Goal: Information Seeking & Learning: Learn about a topic

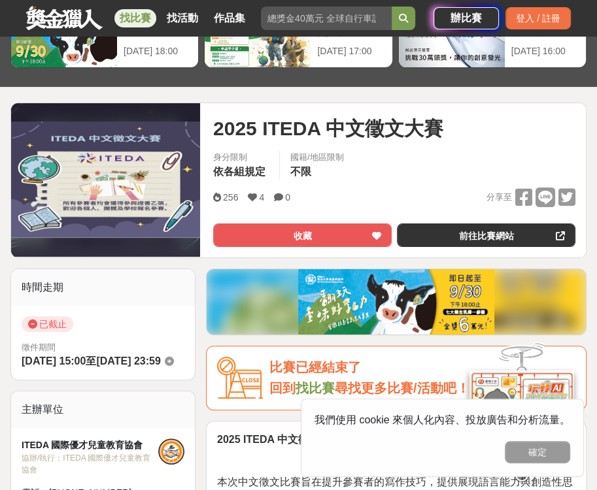
scroll to position [131, 0]
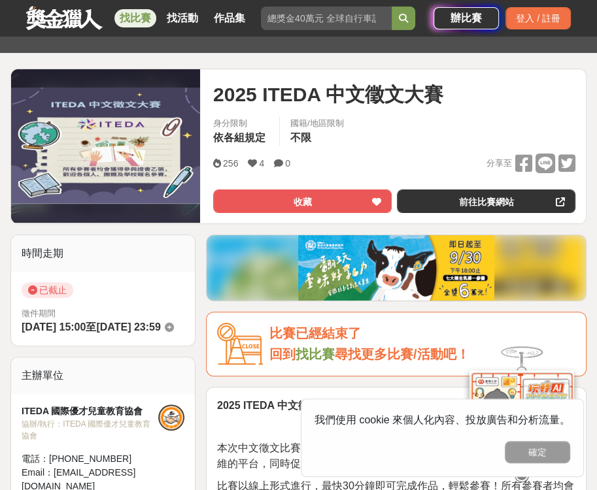
click at [269, 403] on strong "2025 ITEDA 中文徵文大賽" at bounding box center [278, 405] width 123 height 11
click at [552, 445] on button "確定" at bounding box center [537, 452] width 65 height 22
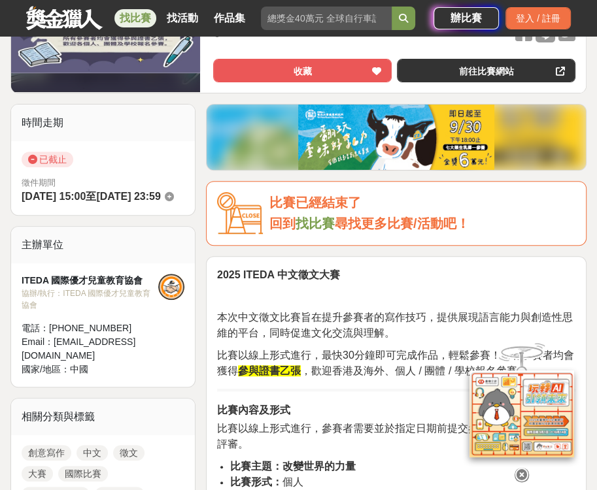
scroll to position [327, 0]
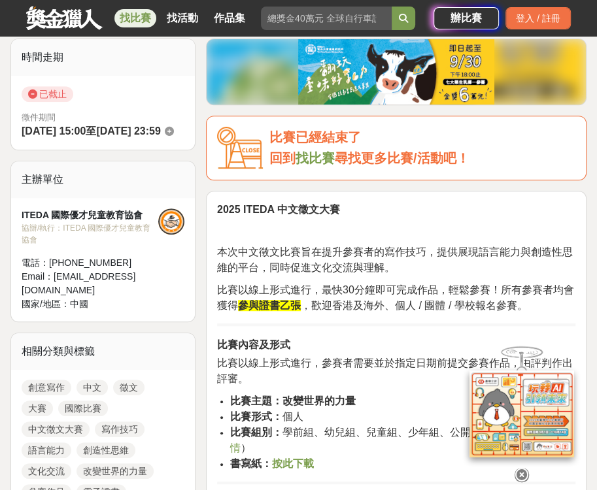
click at [521, 468] on icon at bounding box center [522, 474] width 14 height 14
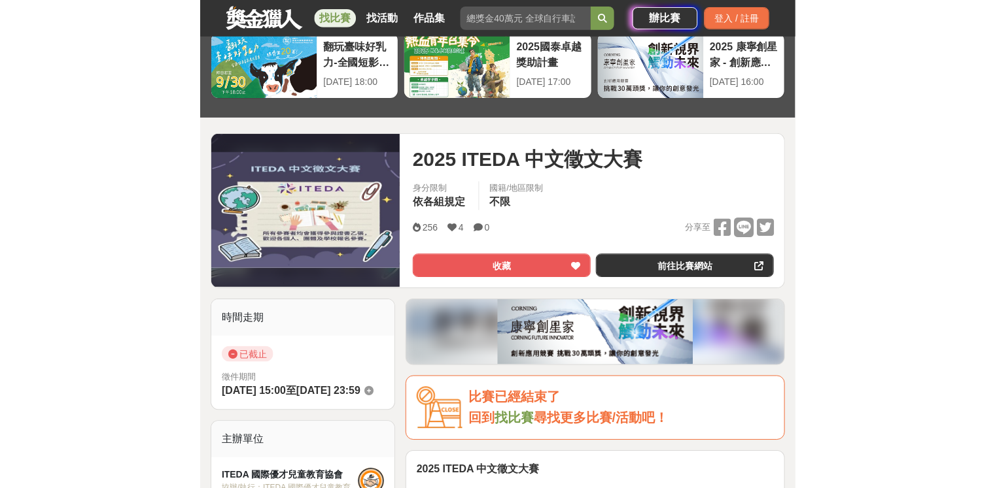
scroll to position [0, 0]
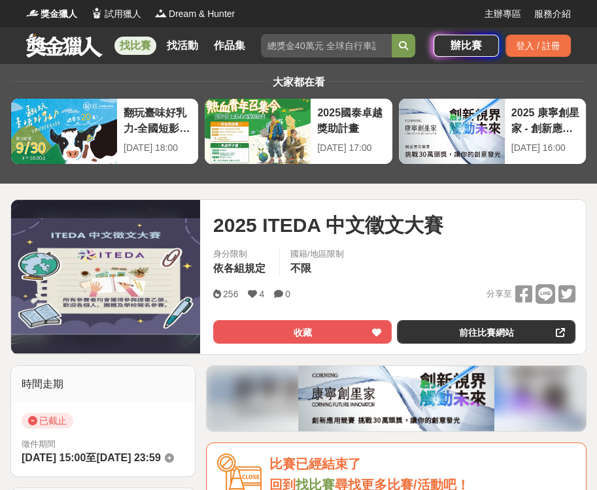
click at [141, 43] on link "找比賽" at bounding box center [135, 46] width 42 height 18
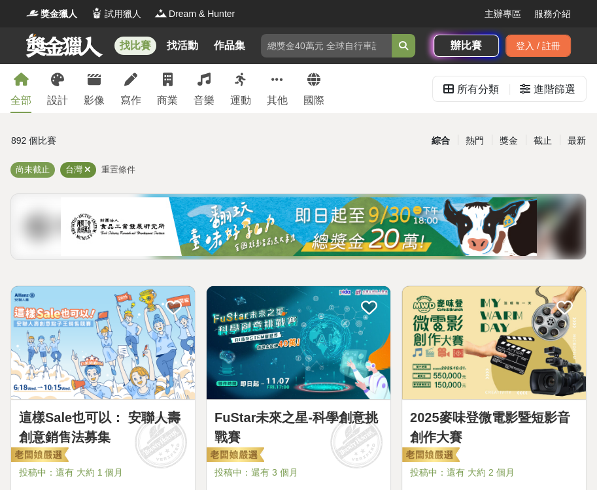
click at [90, 167] on icon at bounding box center [87, 169] width 7 height 9
click at [136, 90] on link "寫作" at bounding box center [130, 88] width 21 height 49
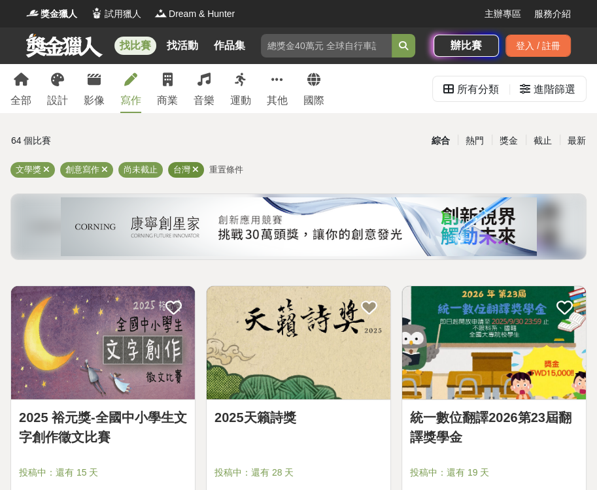
click at [190, 171] on span "台灣" at bounding box center [181, 170] width 17 height 10
click at [194, 168] on icon at bounding box center [195, 169] width 7 height 9
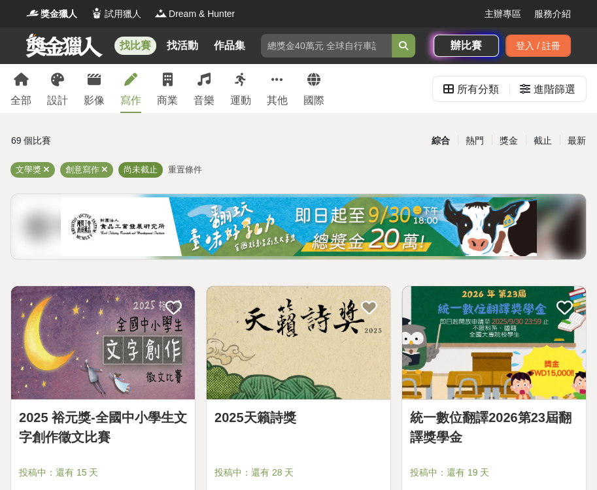
click at [146, 171] on span "尚未截止" at bounding box center [141, 170] width 34 height 10
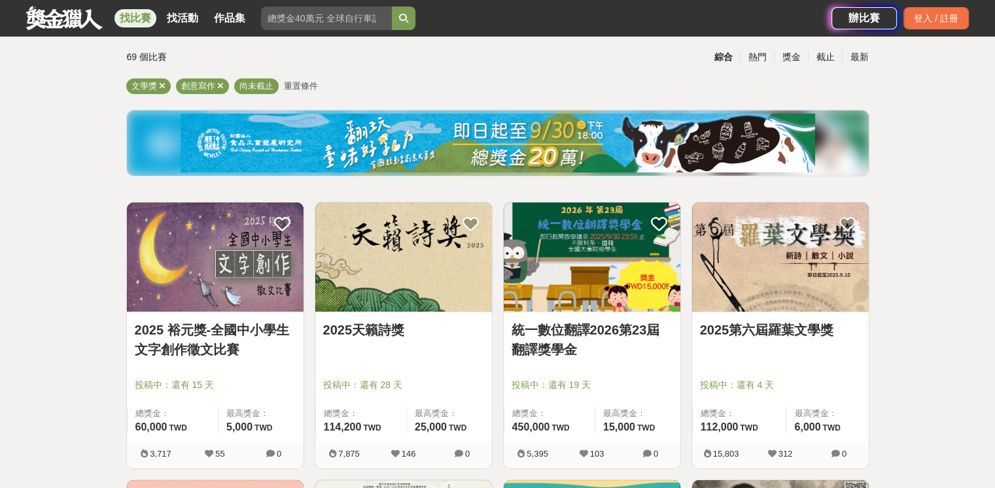
scroll to position [131, 0]
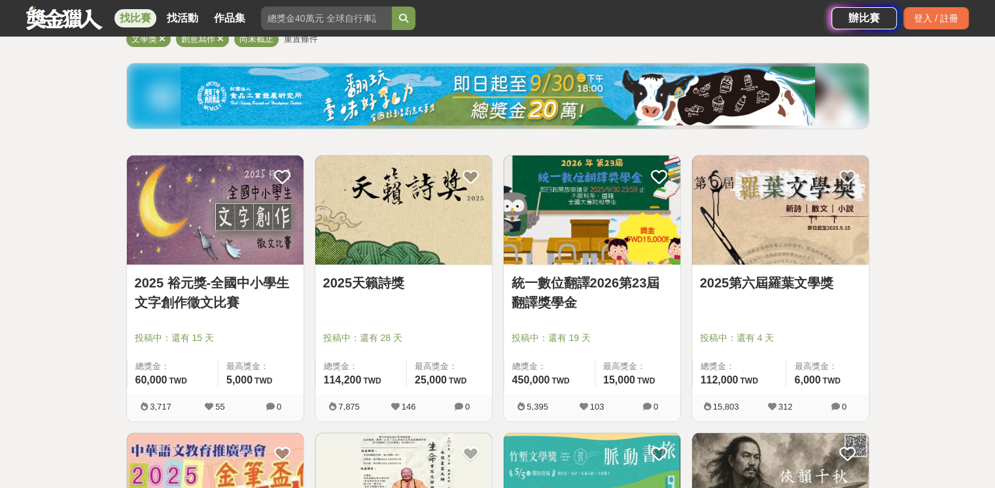
click at [386, 228] on img at bounding box center [403, 210] width 177 height 109
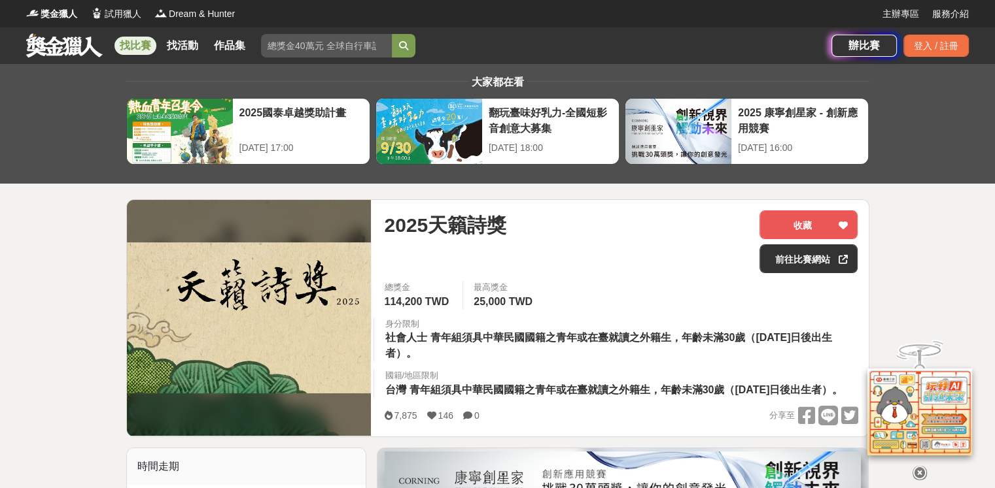
scroll to position [131, 0]
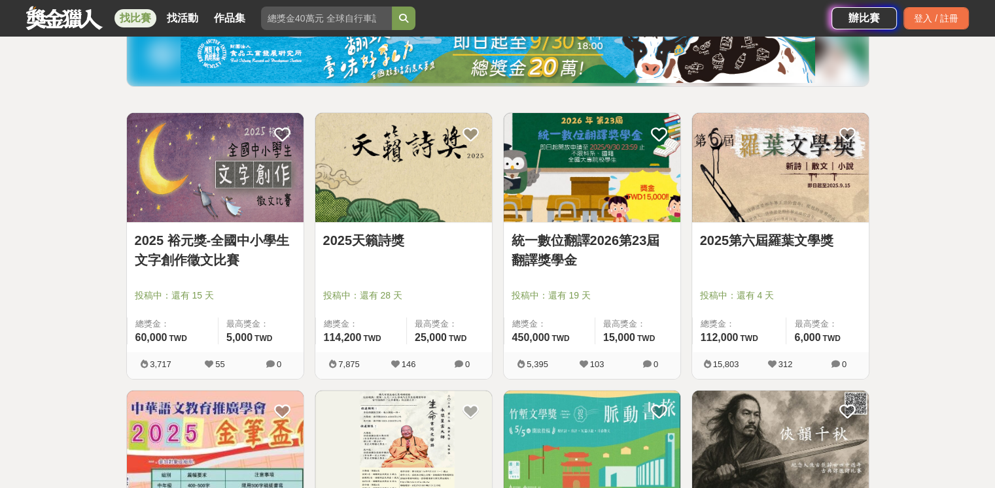
scroll to position [196, 0]
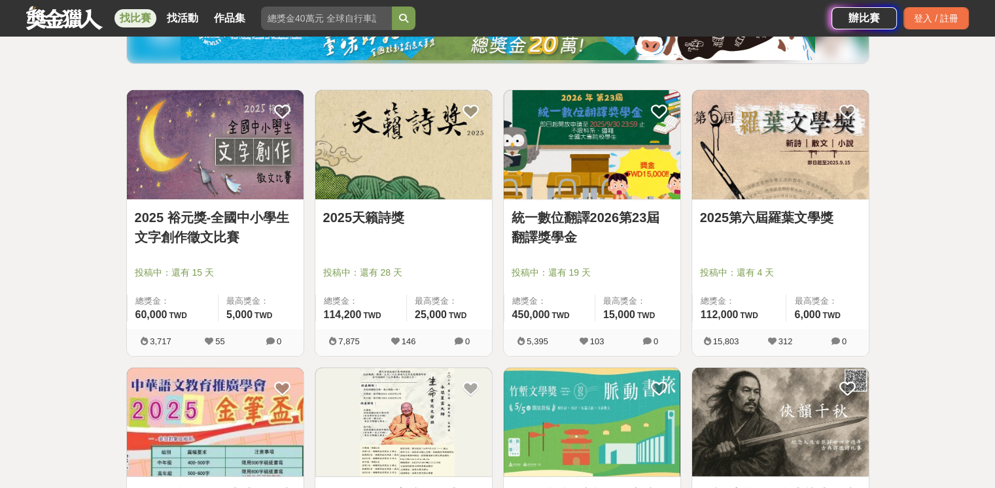
click at [596, 193] on img at bounding box center [780, 144] width 177 height 109
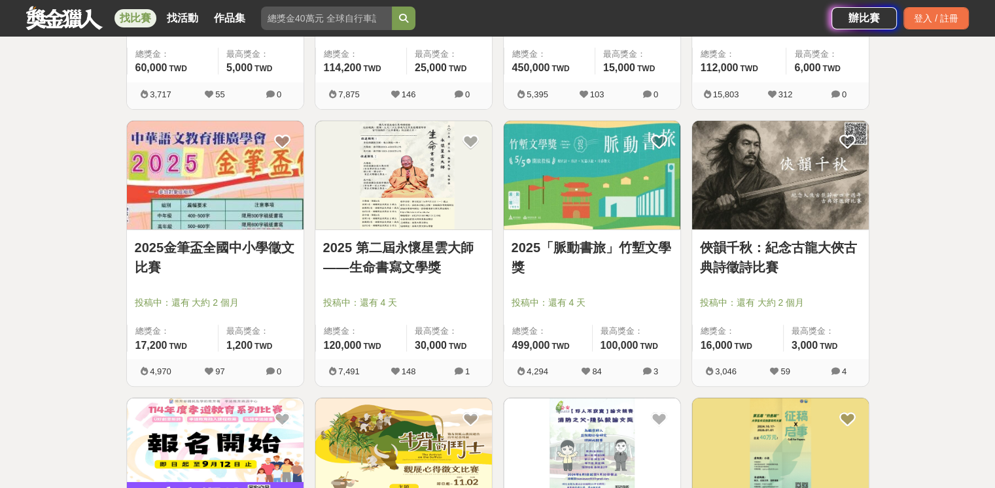
scroll to position [458, 0]
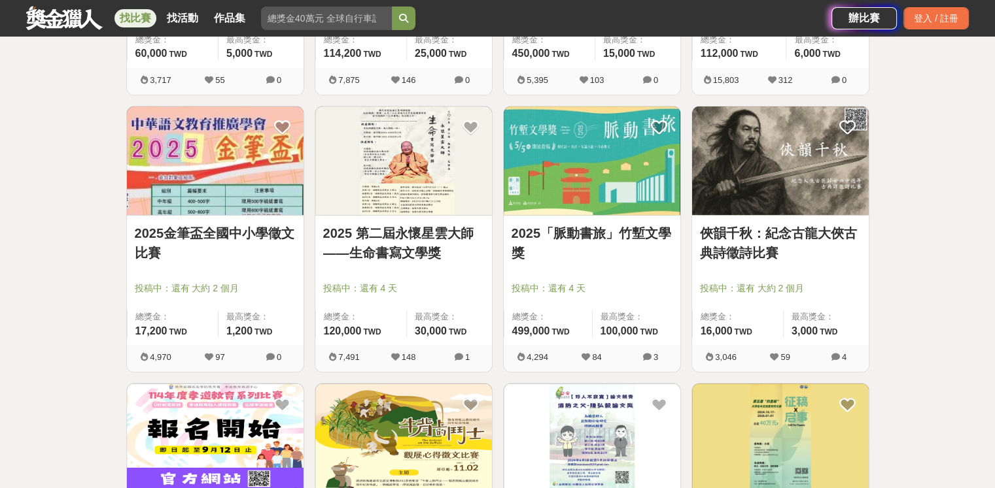
click at [596, 192] on img at bounding box center [592, 161] width 177 height 109
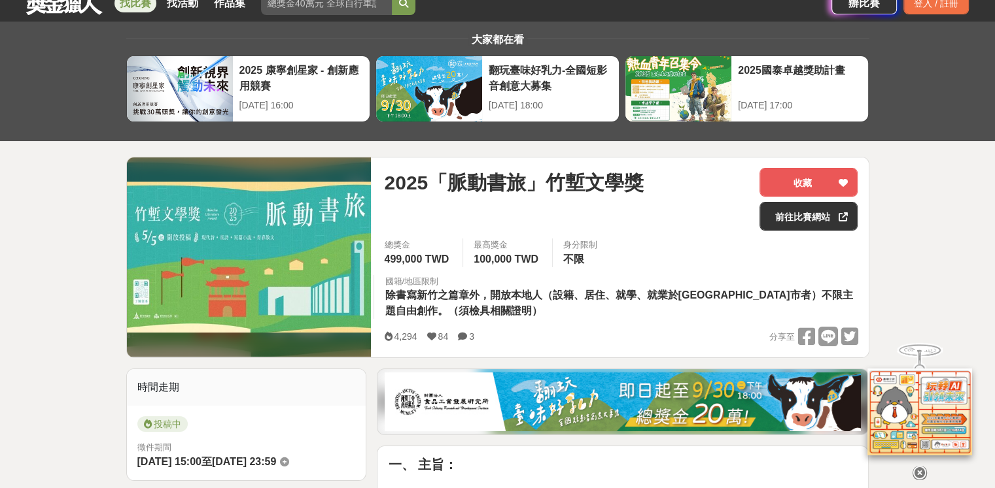
scroll to position [65, 0]
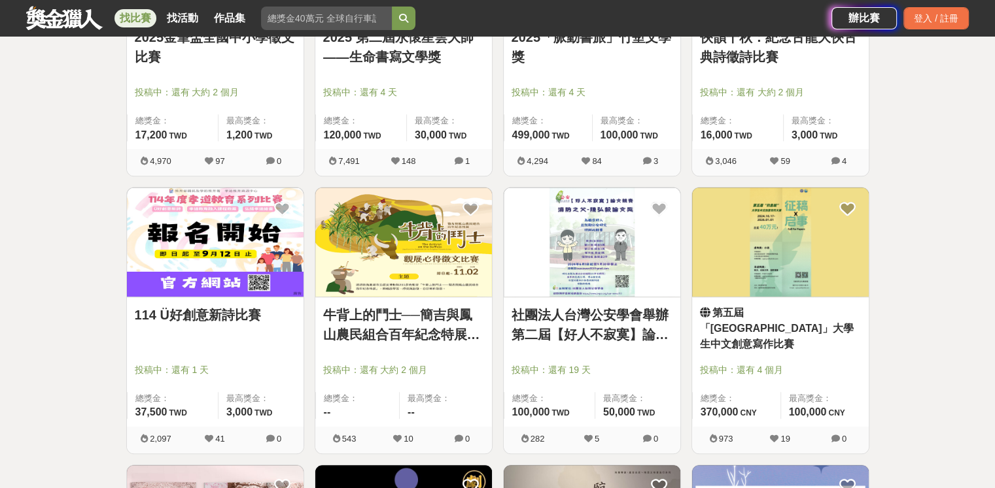
scroll to position [719, 0]
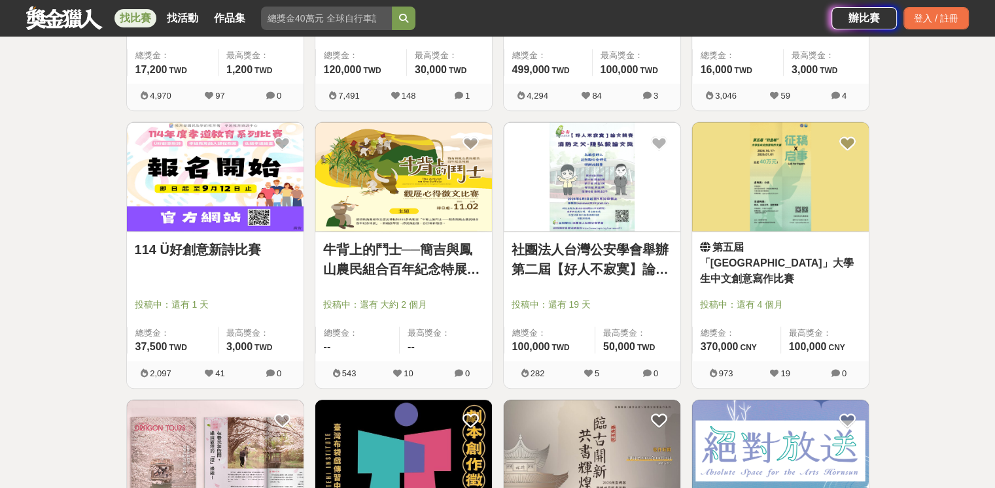
click at [201, 207] on img at bounding box center [215, 176] width 177 height 109
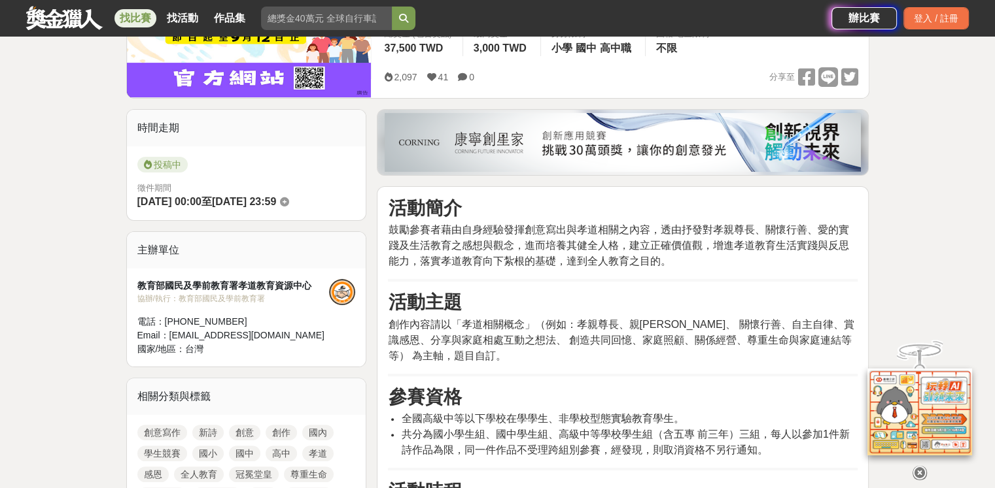
scroll to position [262, 0]
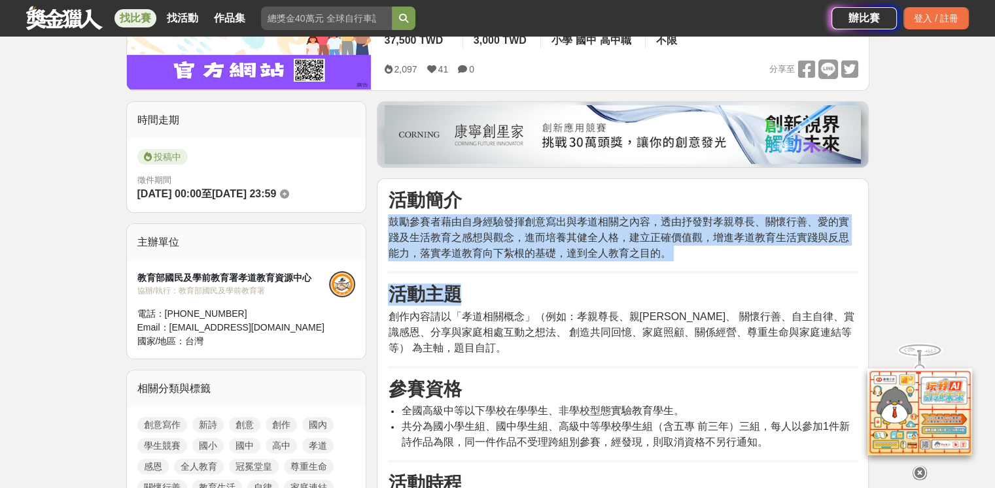
drag, startPoint x: 390, startPoint y: 227, endPoint x: 749, endPoint y: 296, distance: 365.6
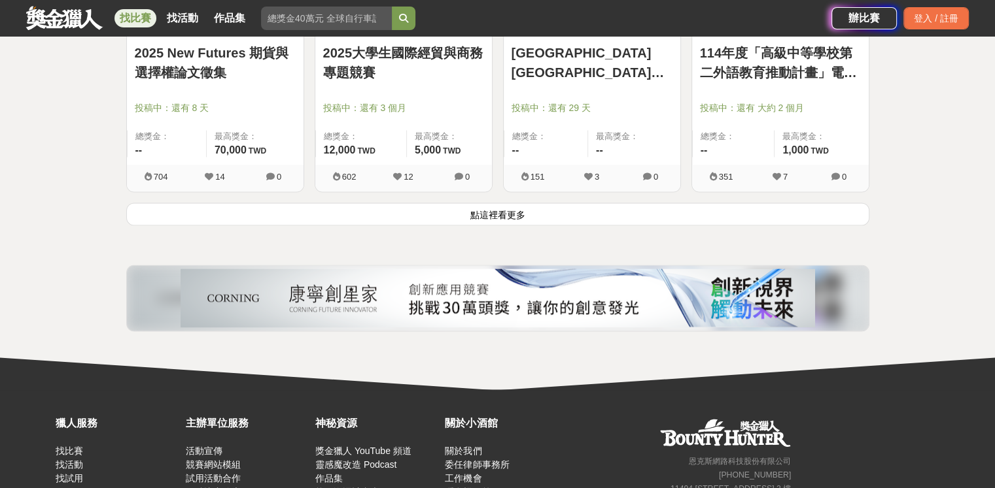
scroll to position [1766, 0]
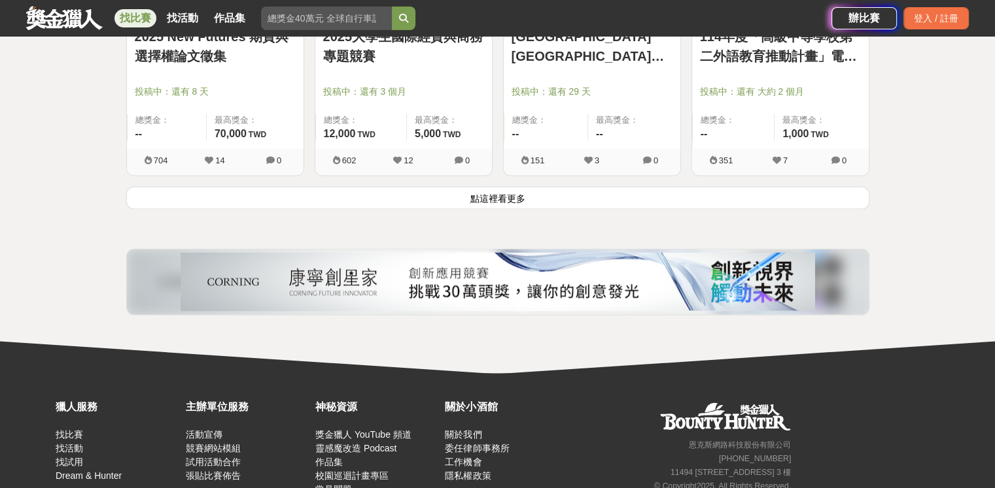
click at [479, 198] on button "點這裡看更多" at bounding box center [497, 197] width 743 height 23
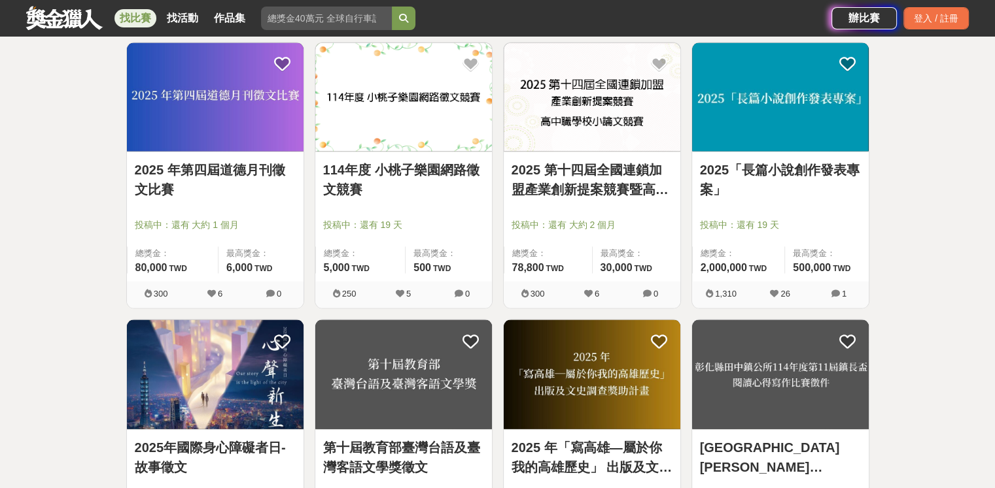
scroll to position [2746, 0]
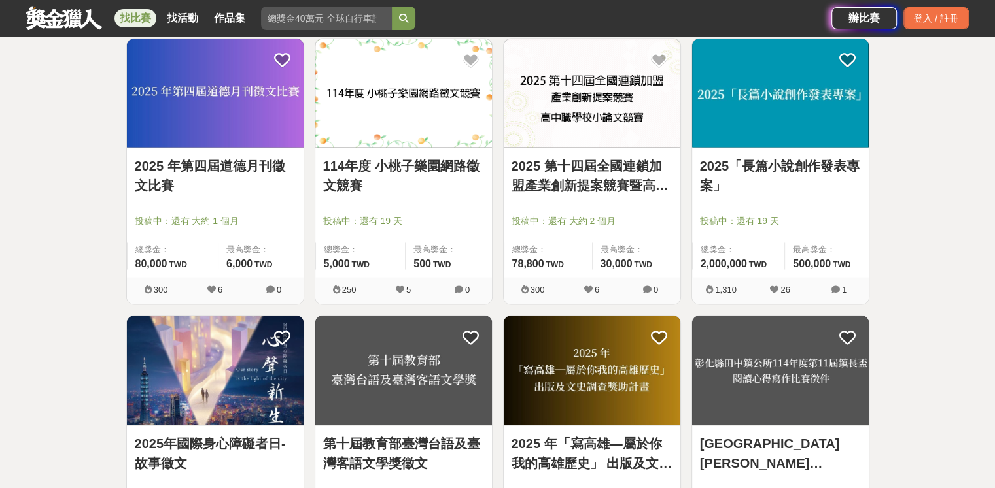
click at [409, 121] on img at bounding box center [403, 93] width 177 height 109
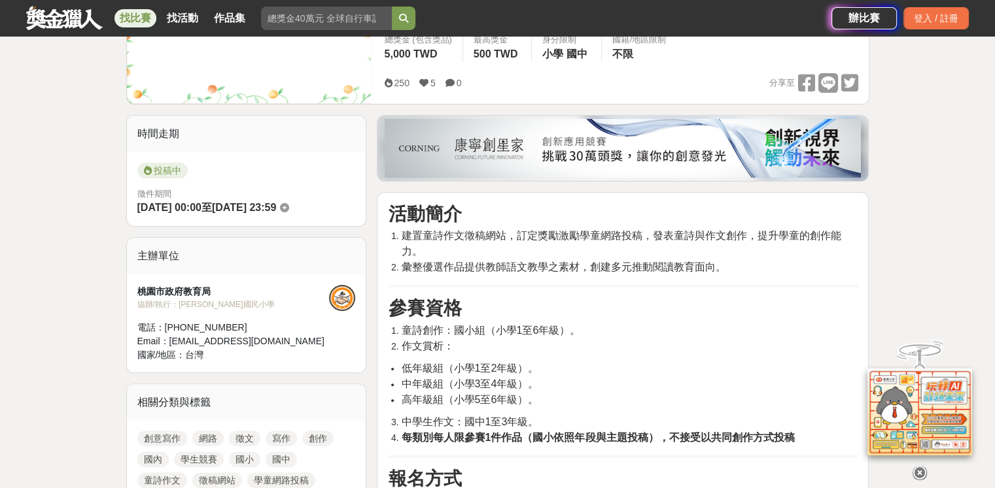
scroll to position [262, 0]
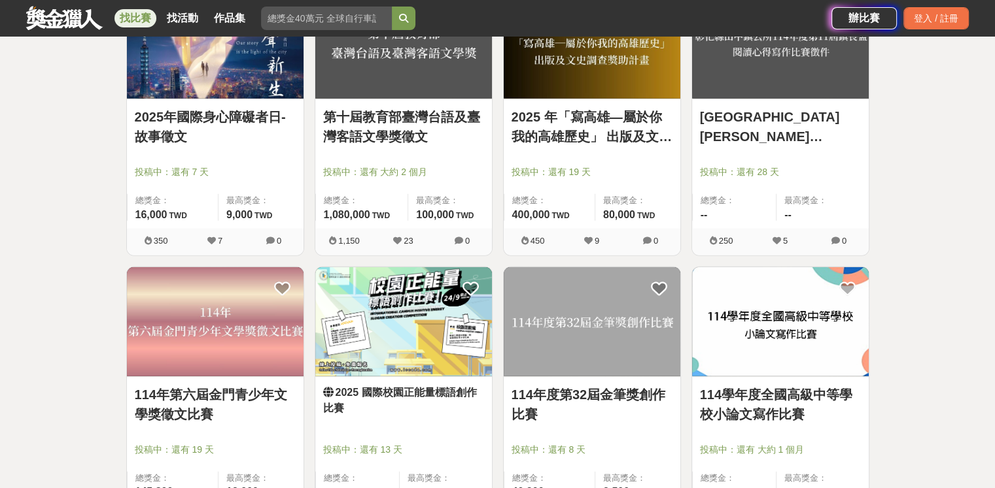
scroll to position [3466, 0]
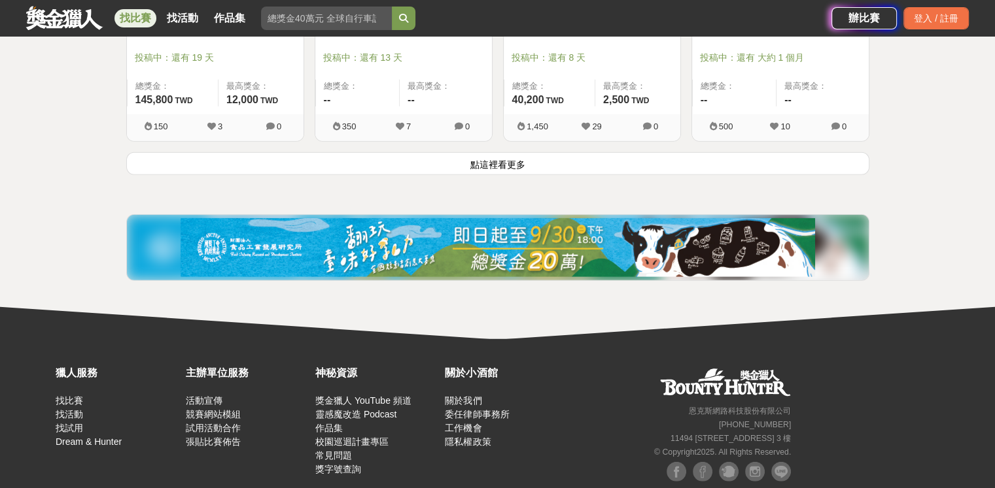
click at [539, 165] on button "點這裡看更多" at bounding box center [497, 163] width 743 height 23
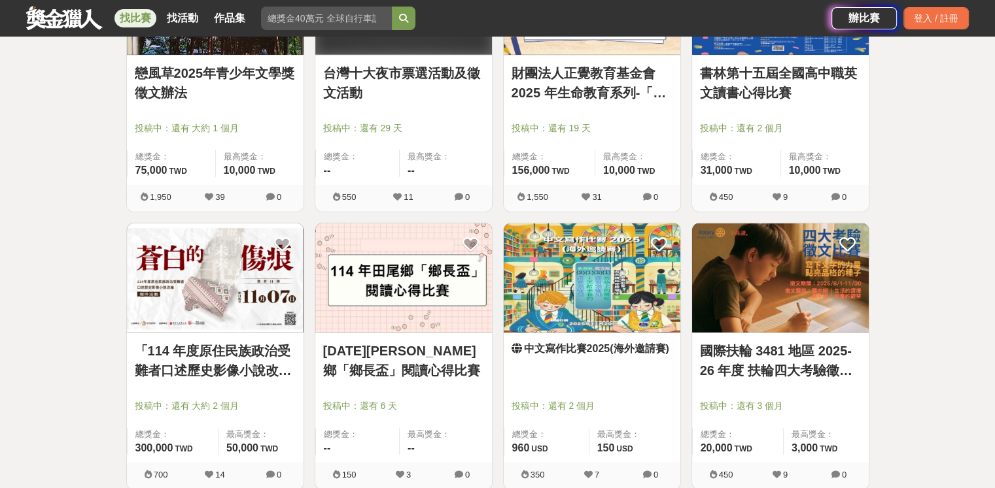
scroll to position [4054, 0]
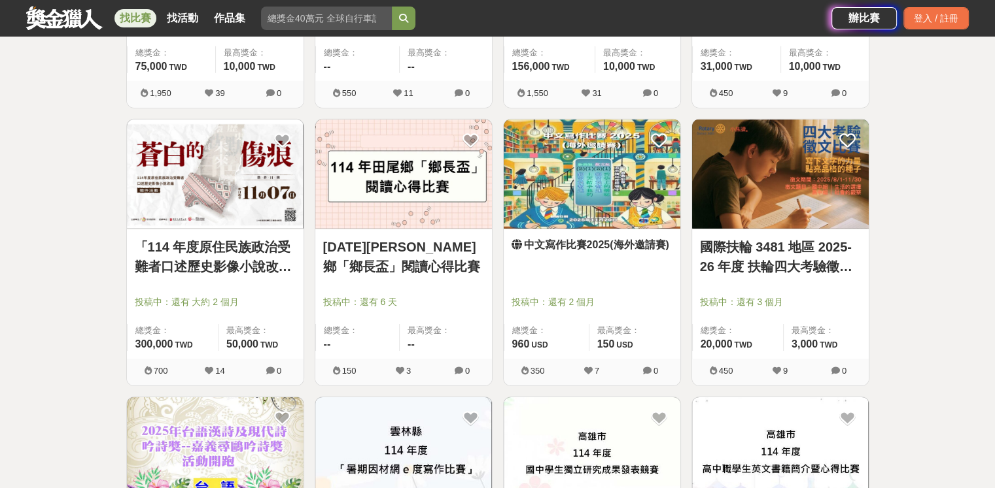
click at [596, 197] on img at bounding box center [592, 174] width 177 height 109
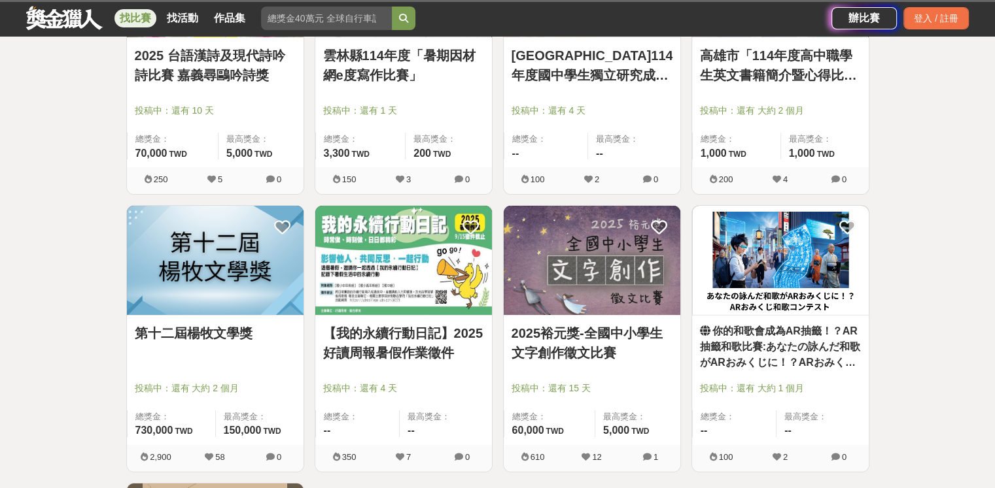
scroll to position [4577, 0]
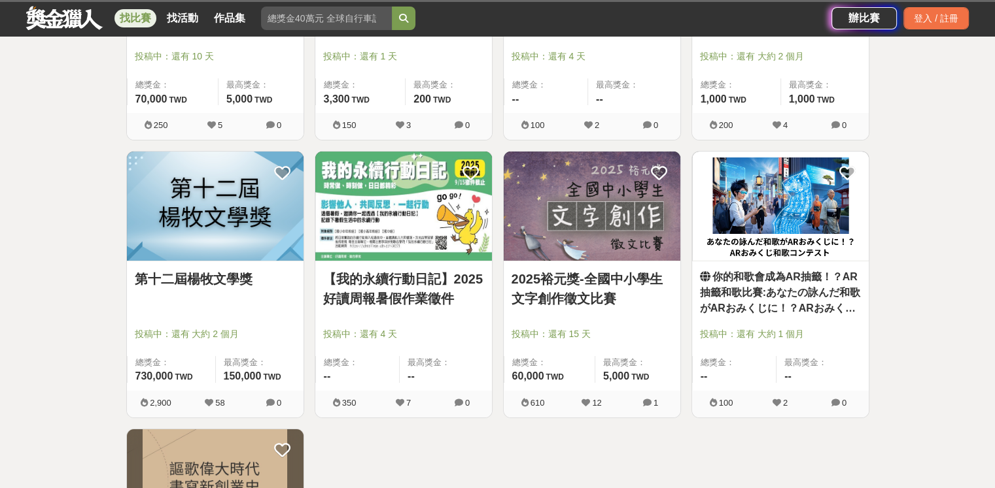
drag, startPoint x: 239, startPoint y: 198, endPoint x: 209, endPoint y: 222, distance: 37.7
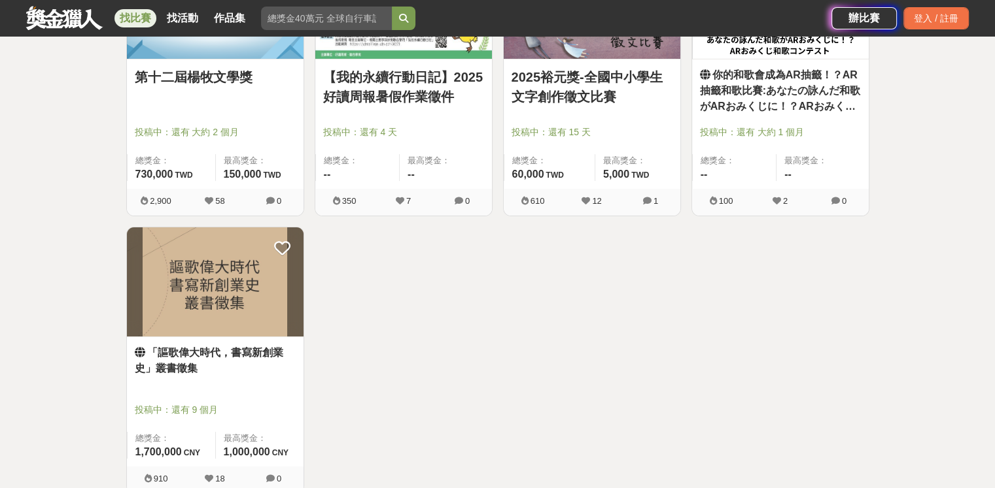
scroll to position [4774, 0]
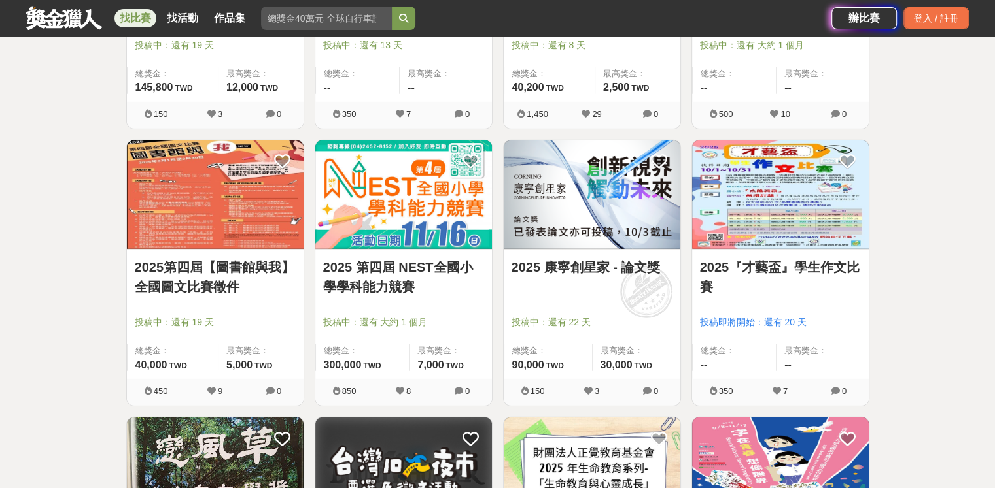
scroll to position [3466, 0]
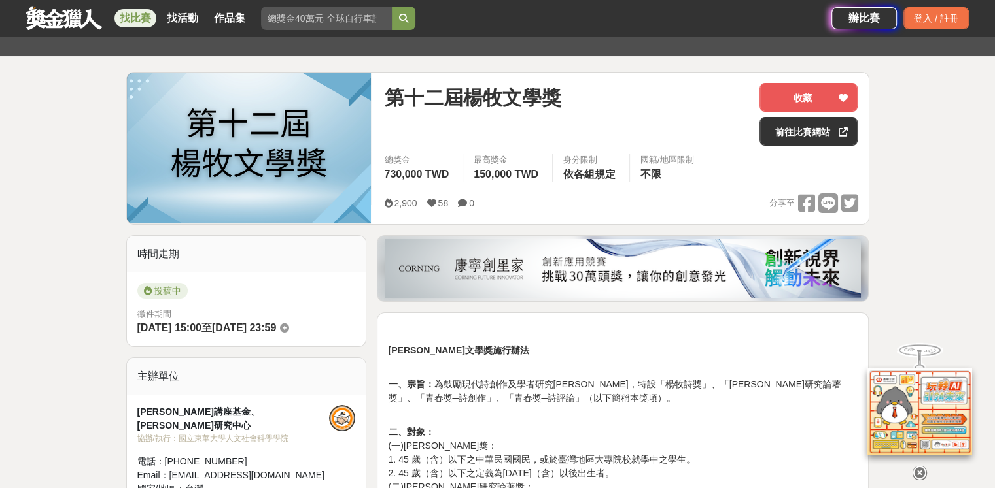
scroll to position [262, 0]
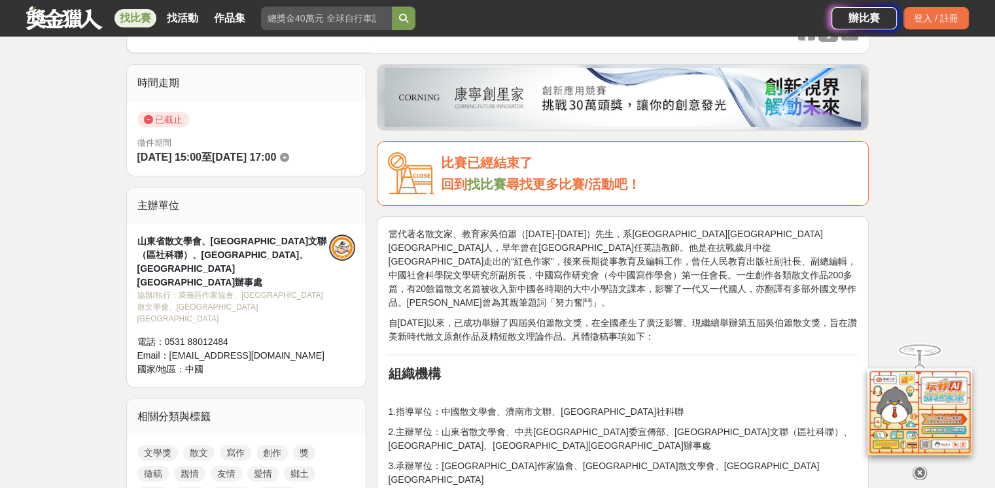
scroll to position [327, 0]
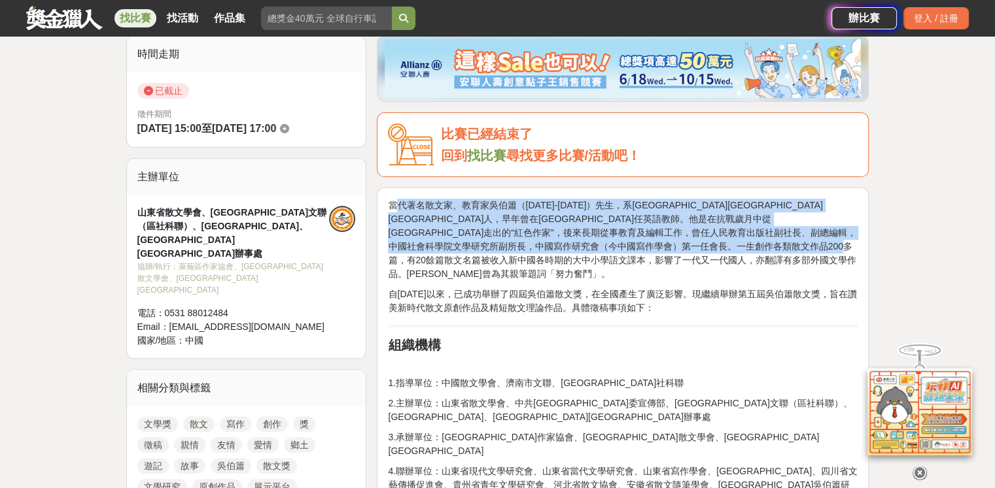
drag, startPoint x: 400, startPoint y: 197, endPoint x: 731, endPoint y: 265, distance: 337.8
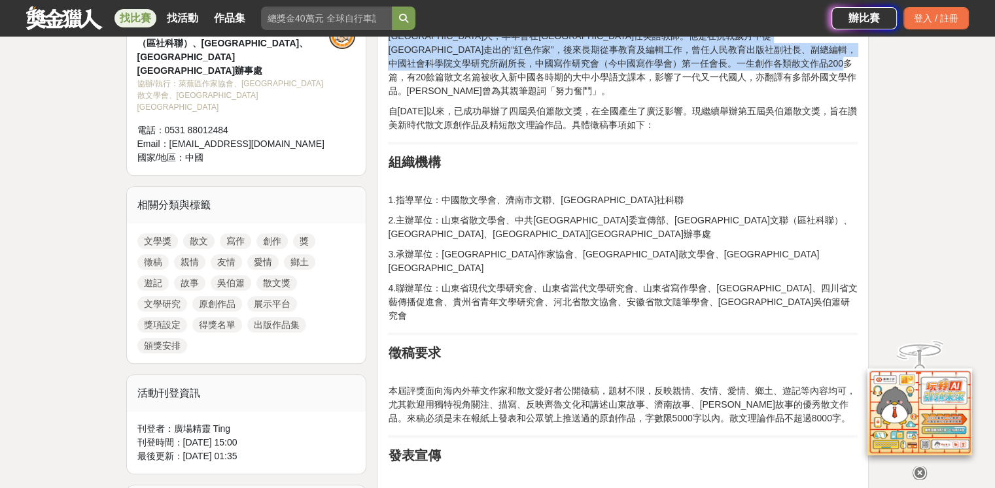
scroll to position [589, 0]
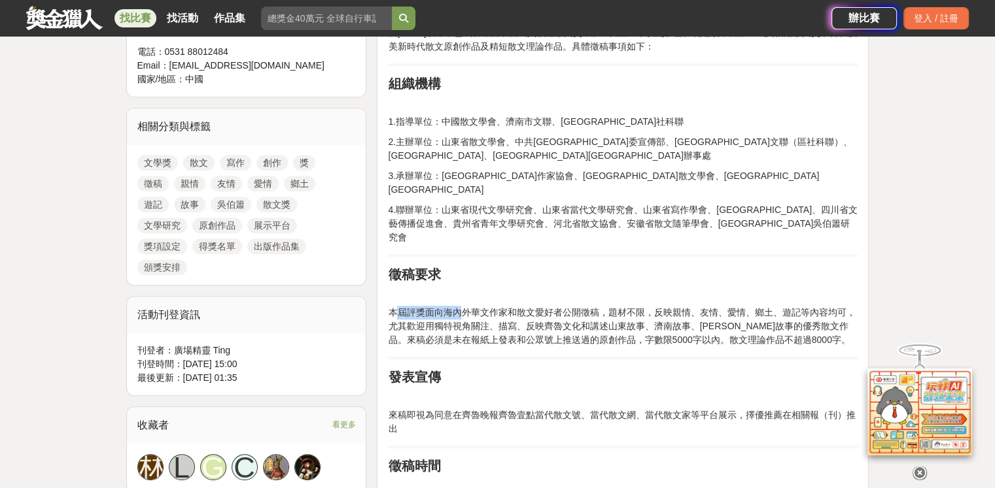
drag, startPoint x: 394, startPoint y: 254, endPoint x: 465, endPoint y: 259, distance: 71.5
click at [465, 306] on p "本屆評獎面向海內外華文作家和散文愛好者公開徵稿，題材不限，反映親情、友情、愛情、鄉土、遊記等內容均可，尤其歡迎用獨特視角關注、描寫、反映齊魯文化和講述山東故事…" at bounding box center [623, 326] width 470 height 41
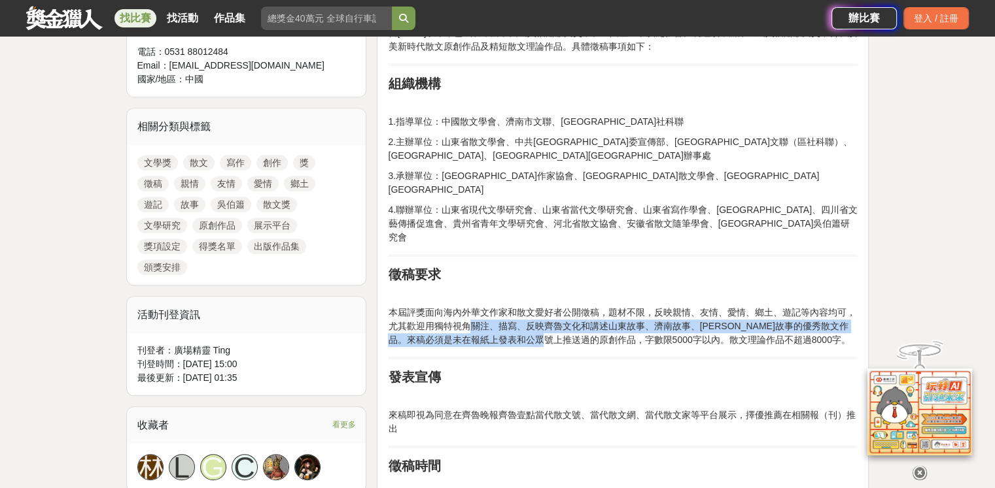
drag, startPoint x: 472, startPoint y: 266, endPoint x: 578, endPoint y: 281, distance: 106.9
click at [578, 306] on p "本屆評獎面向海內外華文作家和散文愛好者公開徵稿，題材不限，反映親情、友情、愛情、鄉土、遊記等內容均可，尤其歡迎用獨特視角關注、描寫、反映齊魯文化和講述山東故事…" at bounding box center [623, 326] width 470 height 41
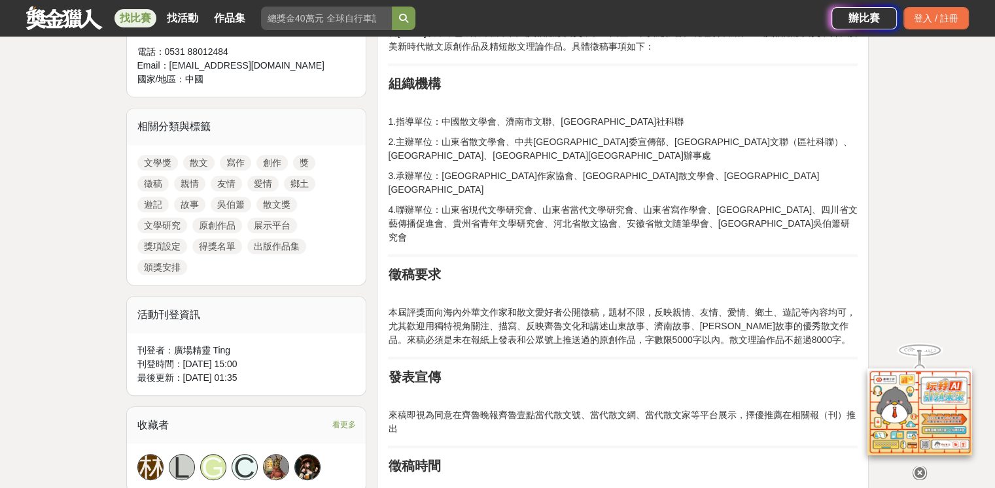
click at [392, 306] on p "本屆評獎面向海內外華文作家和散文愛好者公開徵稿，題材不限，反映親情、友情、愛情、鄉土、遊記等內容均可，尤其歡迎用獨特視角關注、描寫、反映齊魯文化和講述山東故事…" at bounding box center [623, 326] width 470 height 41
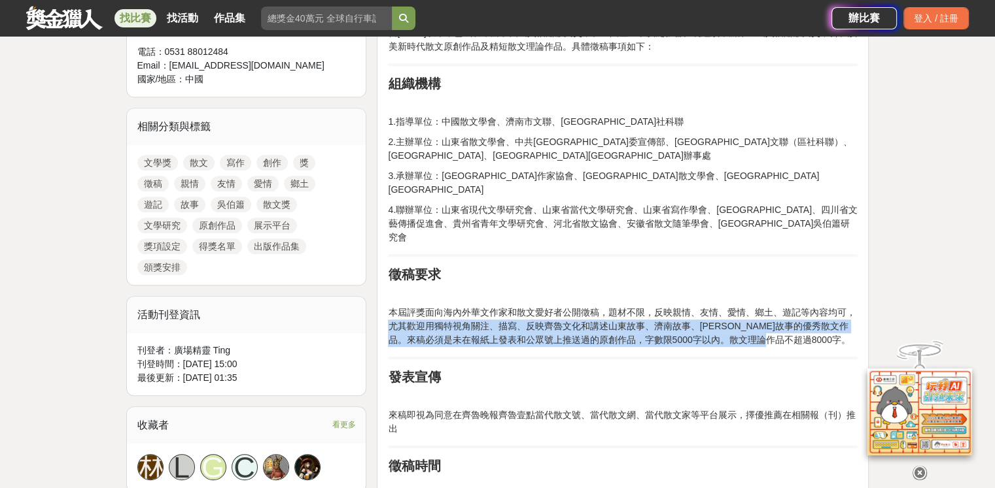
drag, startPoint x: 387, startPoint y: 270, endPoint x: 804, endPoint y: 291, distance: 417.7
click at [804, 306] on p "本屆評獎面向海內外華文作家和散文愛好者公開徵稿，題材不限，反映親情、友情、愛情、鄉土、遊記等內容均可，尤其歡迎用獨特視角關注、描寫、反映齊魯文化和講述山東故事…" at bounding box center [623, 326] width 470 height 41
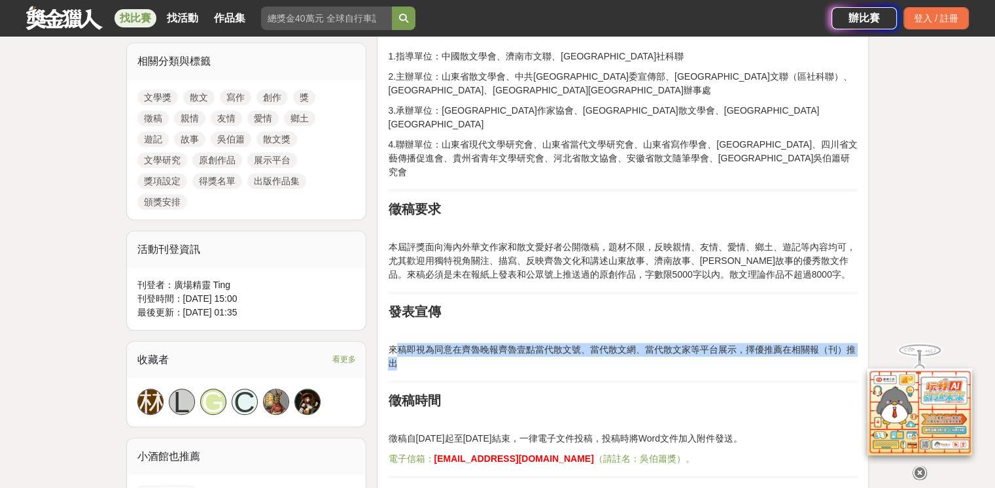
drag, startPoint x: 394, startPoint y: 294, endPoint x: 821, endPoint y: 308, distance: 427.2
click at [821, 343] on p "來稿即視為同意在齊魯晚報齊魯壹點當代散文號、當代散文網、當代散文家等平台展示，擇優推薦在相關報（刊）推出" at bounding box center [623, 356] width 470 height 27
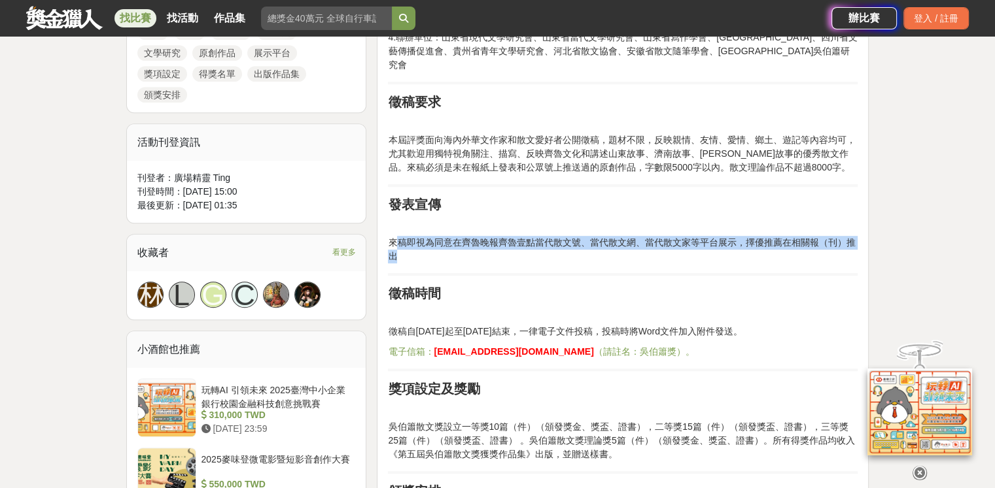
scroll to position [785, 0]
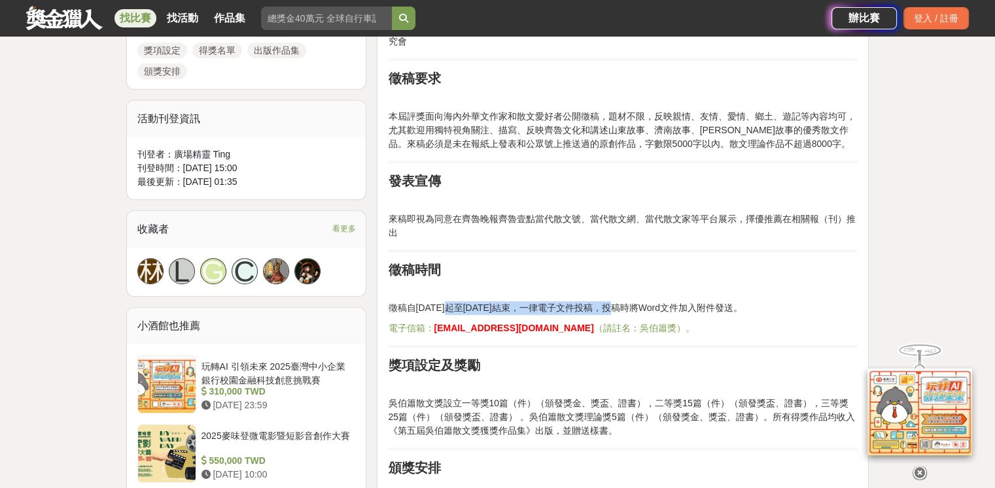
drag, startPoint x: 449, startPoint y: 247, endPoint x: 602, endPoint y: 256, distance: 153.3
click at [602, 301] on p "徵稿自2024年8月10日起至2025年10月1日結束，一律電子文件投稿，投稿時將Word文件加入附件發送。" at bounding box center [623, 308] width 470 height 14
click at [643, 262] on div "當代著名散文家、教育家吳伯簫（1906-1982）先生，系山東省濟南市萊蕪區人，早年曾在孔府家館任英語教師。他是在抗戰歲月中從延安走出的“紅色作家”，後來長期…" at bounding box center [623, 202] width 470 height 922
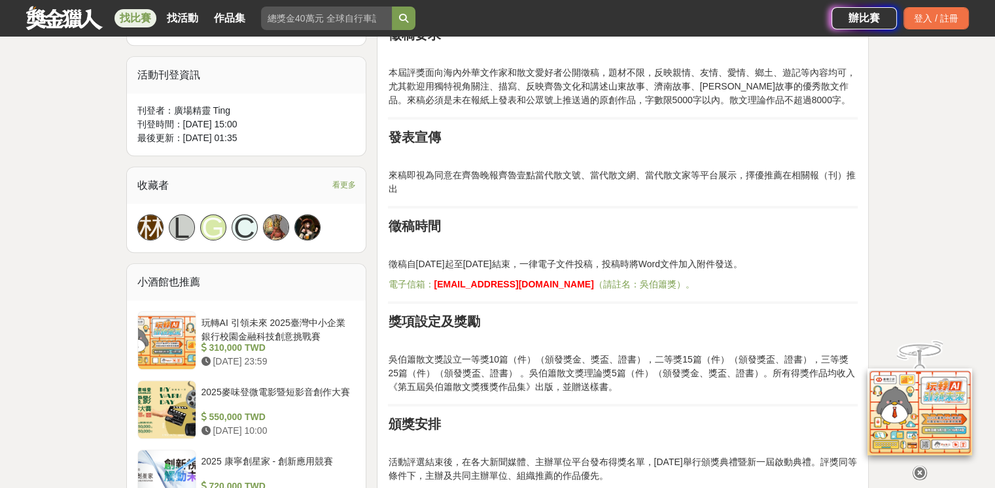
scroll to position [850, 0]
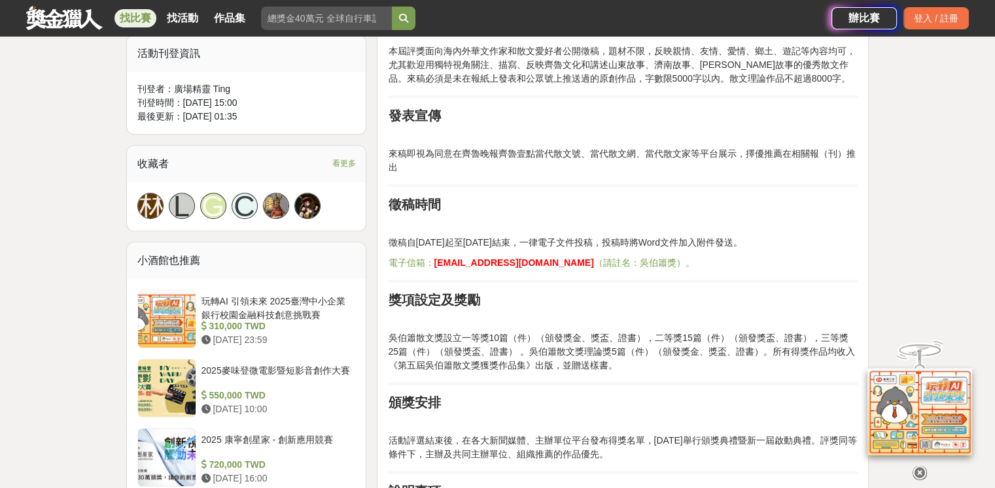
click at [443, 258] on strong "wbxswj@126.com" at bounding box center [514, 263] width 160 height 10
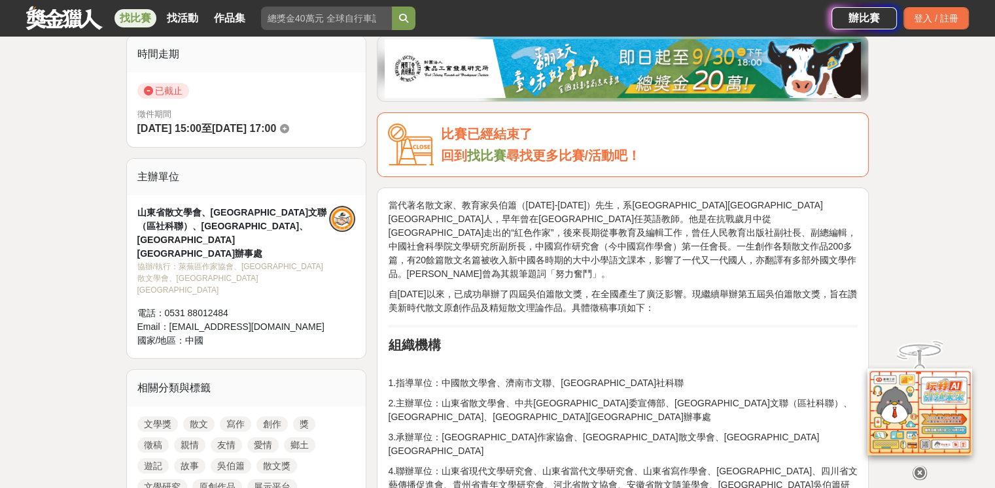
scroll to position [65, 0]
